Goal: Entertainment & Leisure: Consume media (video, audio)

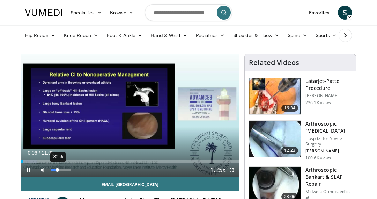
click at [57, 170] on div "32%" at bounding box center [61, 169] width 20 height 2
click at [64, 170] on div "63%" at bounding box center [61, 169] width 20 height 2
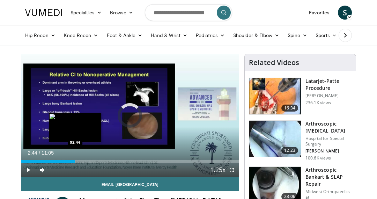
click at [75, 161] on div "Loaded : 8.94% 02:44 02:44" at bounding box center [130, 161] width 218 height 3
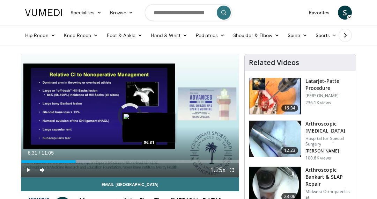
click at [149, 161] on div "Loaded : 31.55% 06:31 06:31" at bounding box center [130, 161] width 218 height 3
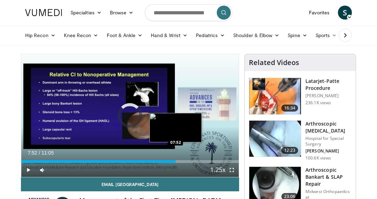
click at [176, 160] on div "Loaded : 68.55% 07:52 07:52" at bounding box center [130, 161] width 218 height 3
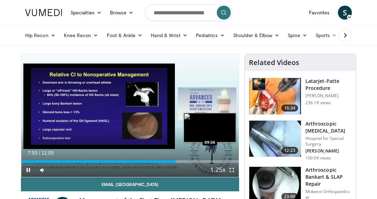
click at [210, 161] on div "Loaded : 76.62% 07:53 09:36" at bounding box center [130, 161] width 218 height 3
click at [227, 160] on div "Loaded : 96.87% 10:30 10:30" at bounding box center [130, 161] width 218 height 3
